Goal: Entertainment & Leisure: Browse casually

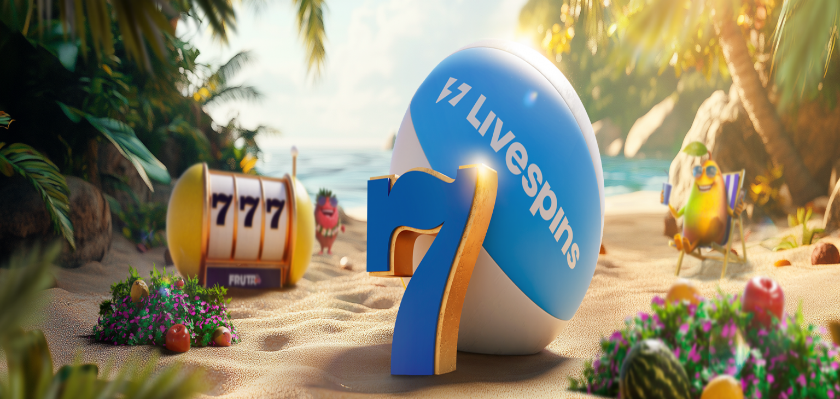
click at [82, 257] on input "***" at bounding box center [43, 262] width 78 height 11
type input "*"
type input "**"
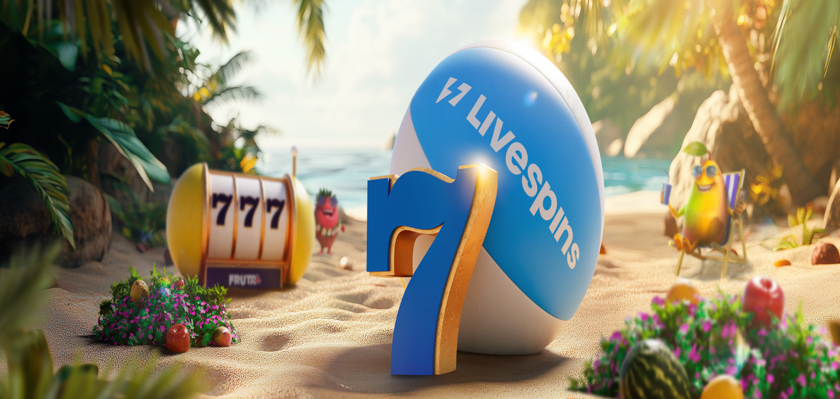
click at [4, 278] on button "TALLETA JA PELAA" at bounding box center [41, 283] width 74 height 11
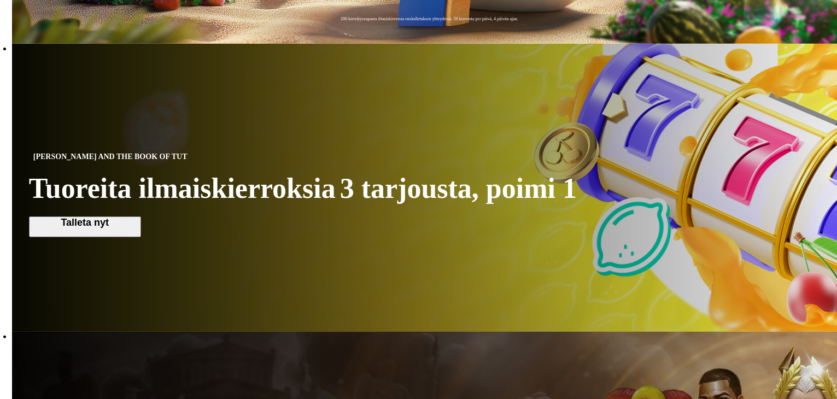
scroll to position [463, 0]
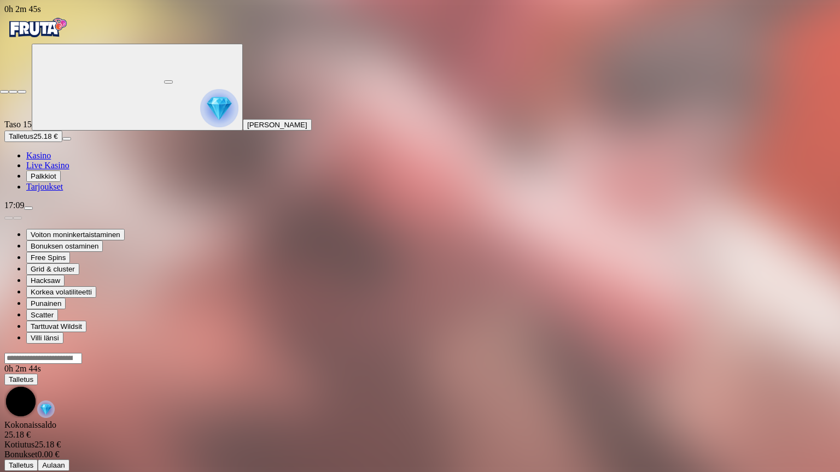
click at [4, 92] on span "close icon" at bounding box center [4, 92] width 0 height 0
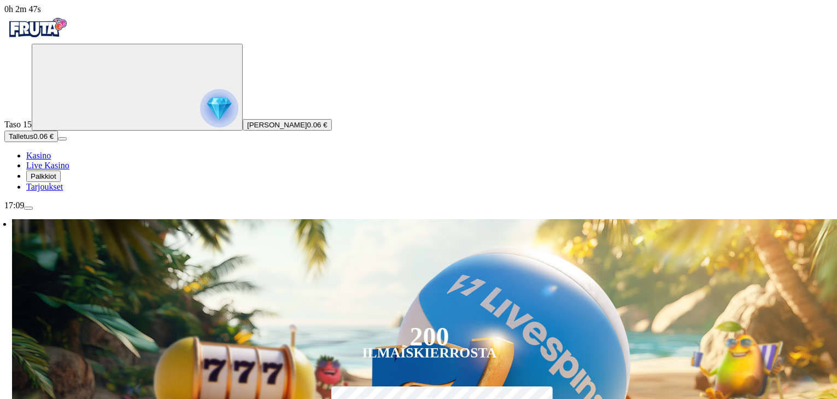
type input "**"
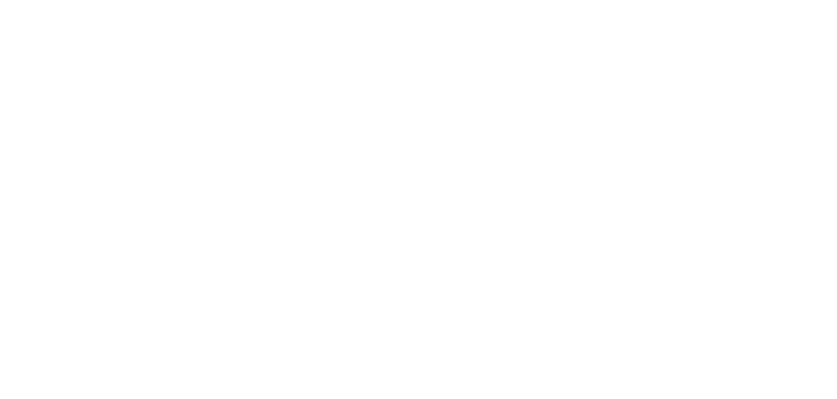
scroll to position [652, 0]
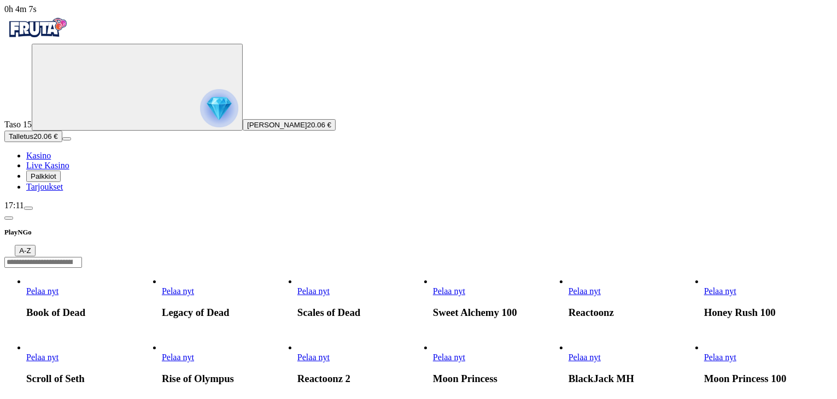
click at [736, 286] on link "Pelaa nyt" at bounding box center [720, 290] width 32 height 9
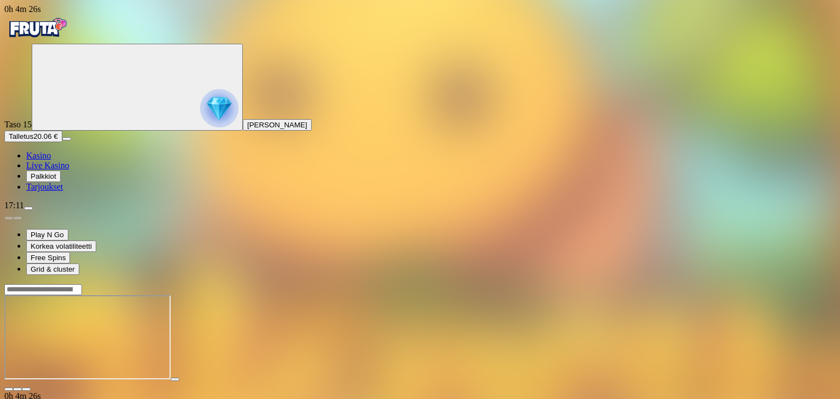
click at [31, 388] on button "button" at bounding box center [26, 389] width 9 height 3
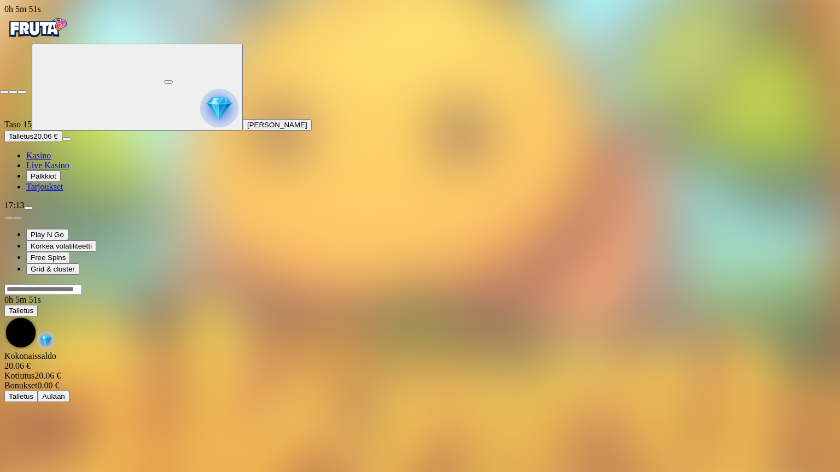
click at [4, 92] on span "close icon" at bounding box center [4, 92] width 0 height 0
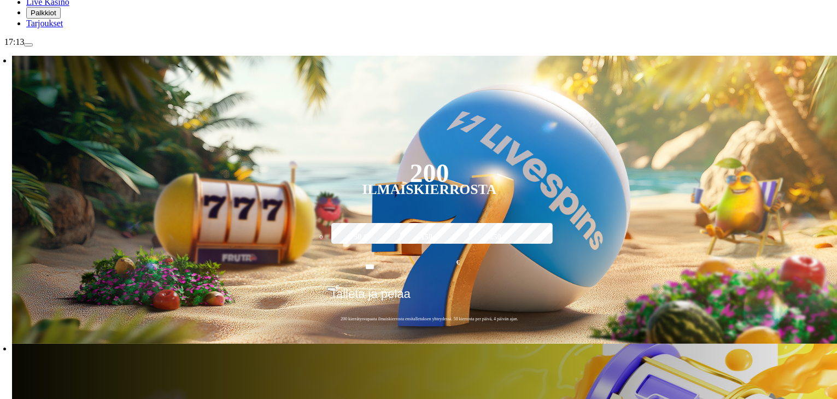
scroll to position [164, 0]
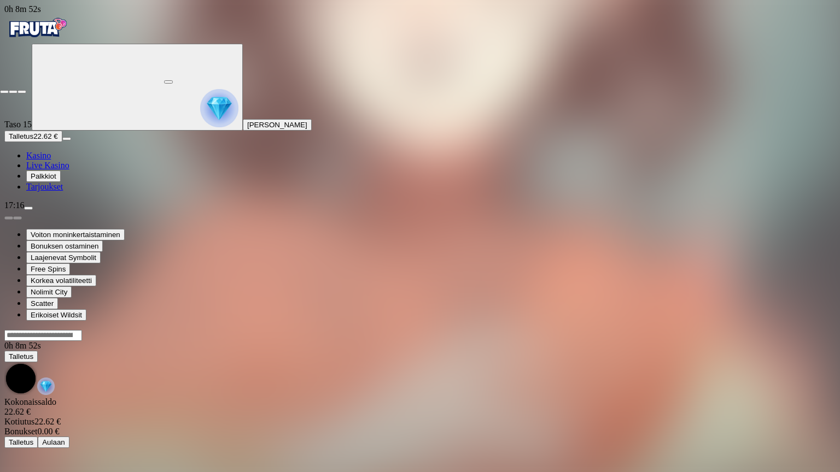
click at [4, 92] on span "close icon" at bounding box center [4, 92] width 0 height 0
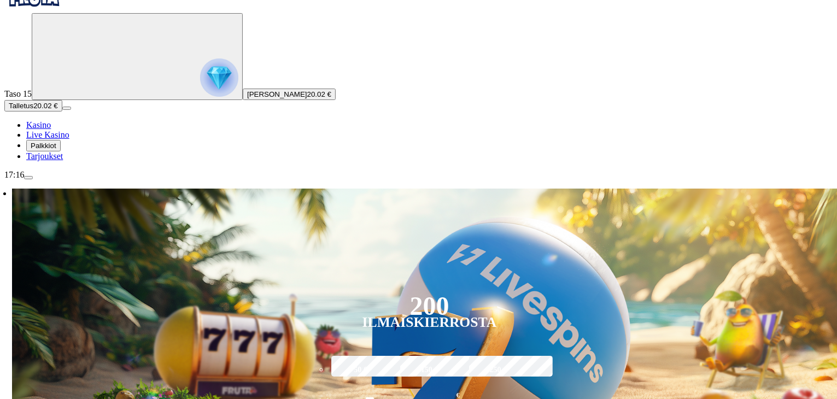
scroll to position [63, 0]
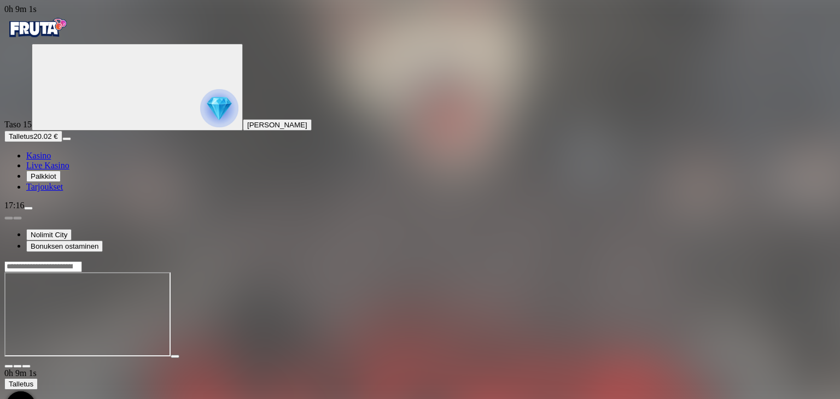
click at [31, 365] on button "button" at bounding box center [26, 366] width 9 height 3
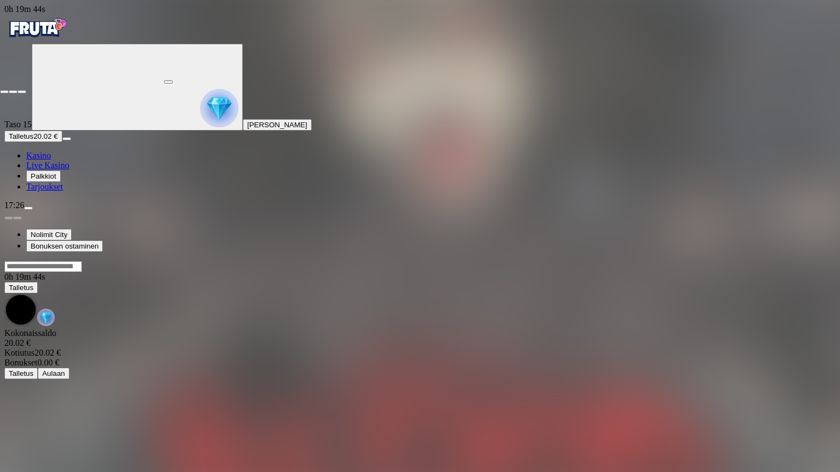
click at [4, 92] on span "close icon" at bounding box center [4, 92] width 0 height 0
